Goal: Information Seeking & Learning: Learn about a topic

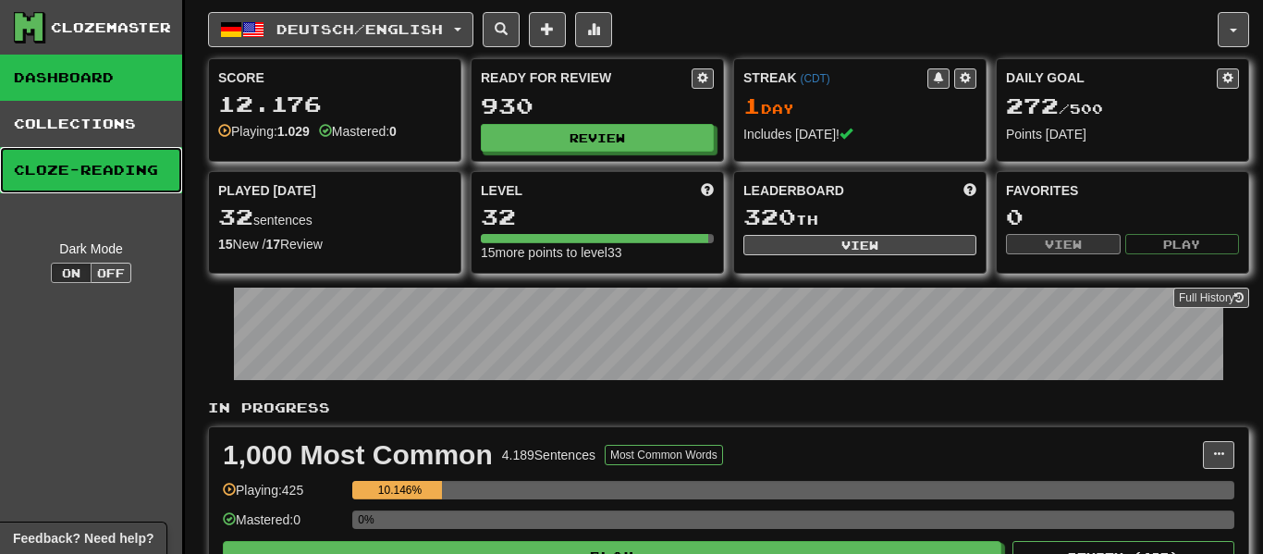
click at [106, 172] on link "Cloze-Reading" at bounding box center [91, 170] width 182 height 46
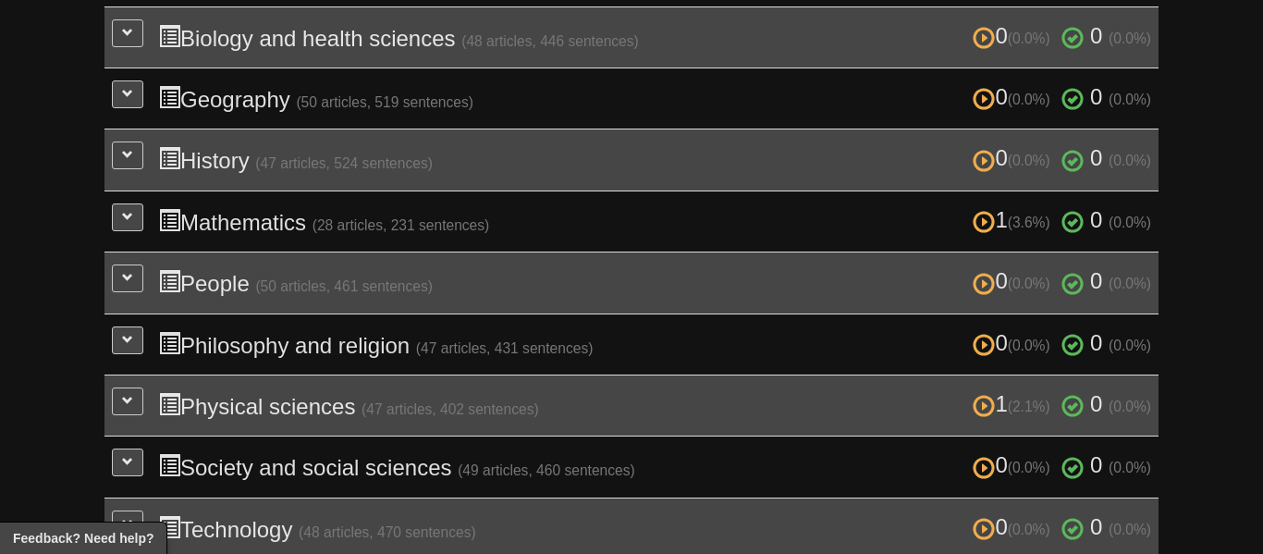
scroll to position [622, 0]
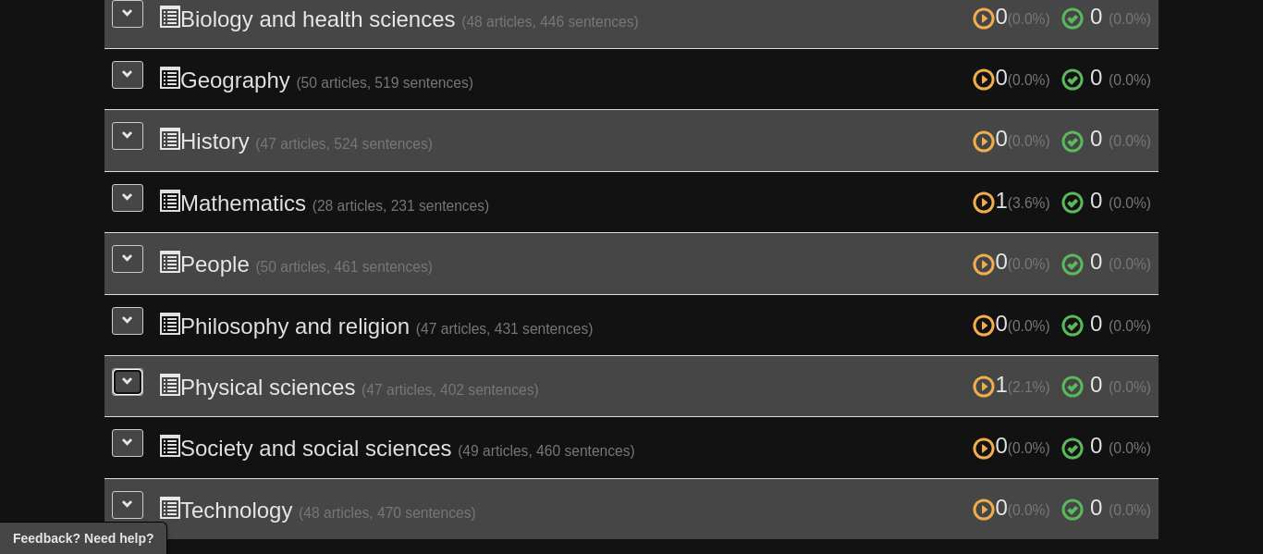
click at [138, 385] on button at bounding box center [127, 382] width 31 height 28
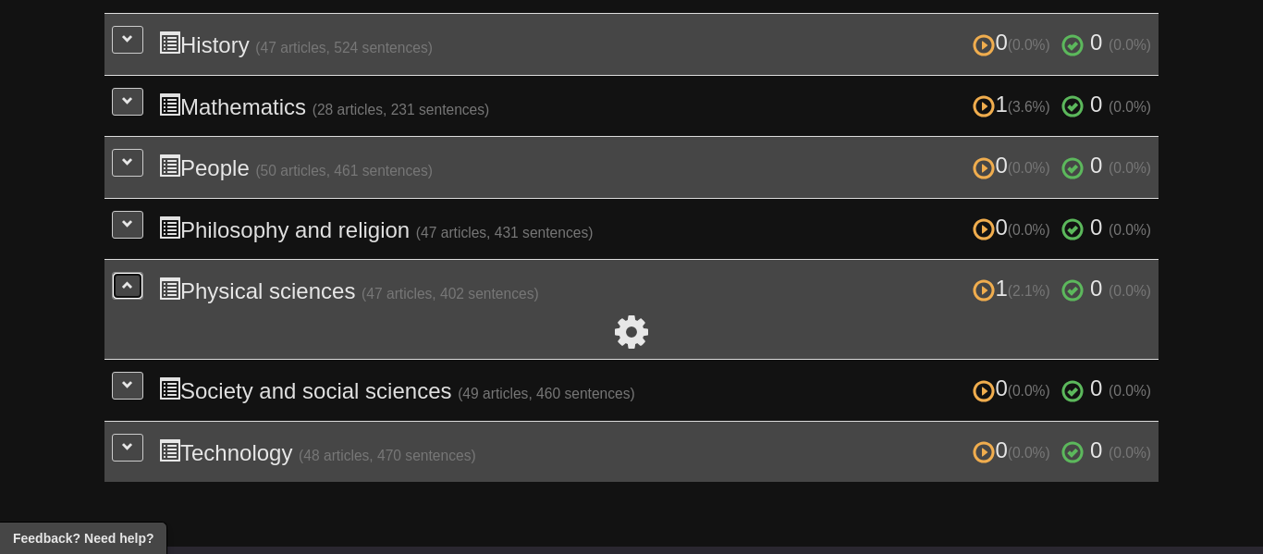
scroll to position [715, 0]
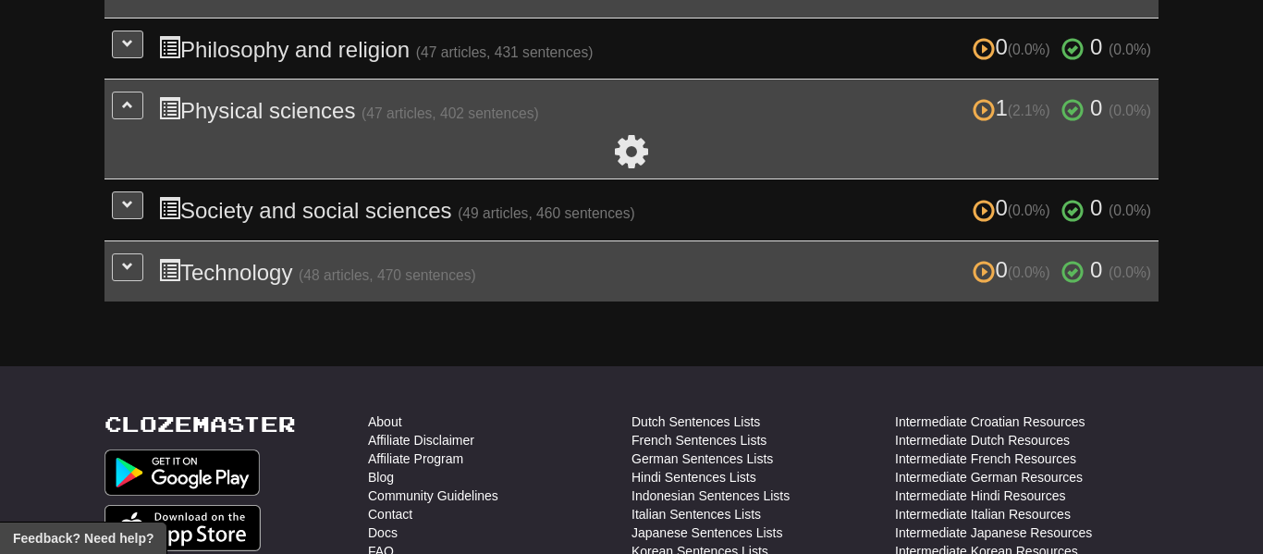
scroll to position [898, 0]
